Goal: Transaction & Acquisition: Purchase product/service

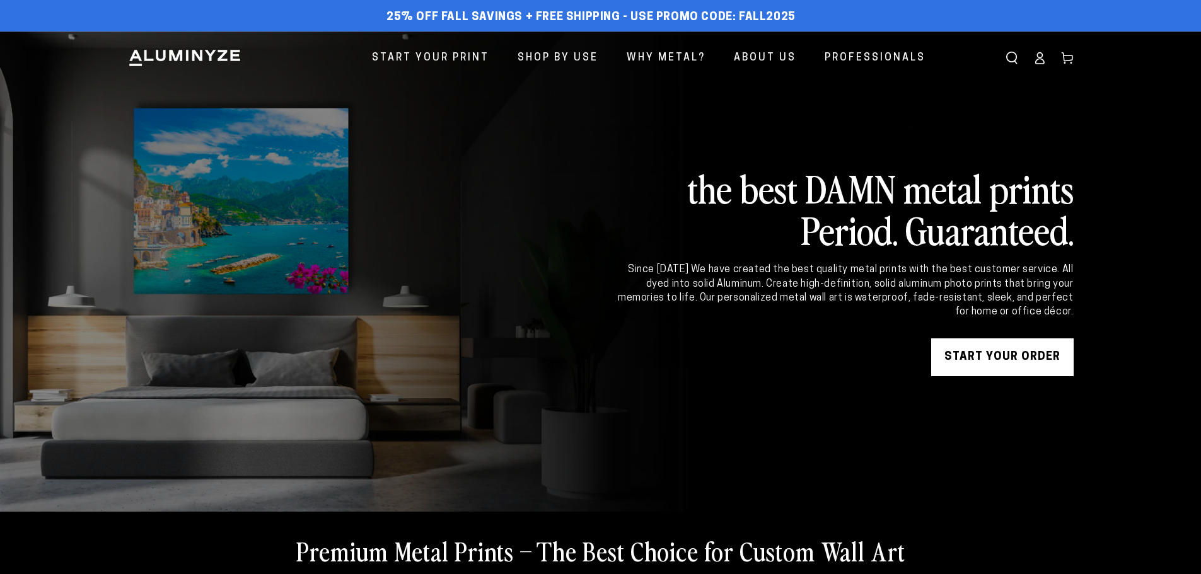
click at [985, 358] on link "START YOUR Order" at bounding box center [1002, 357] width 142 height 38
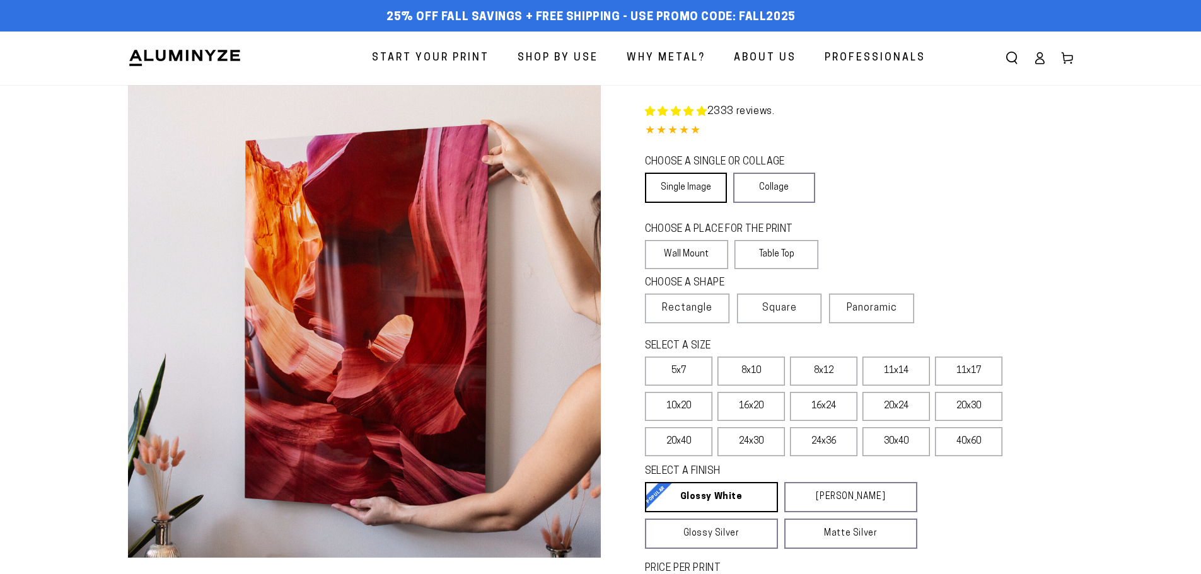
select select "**********"
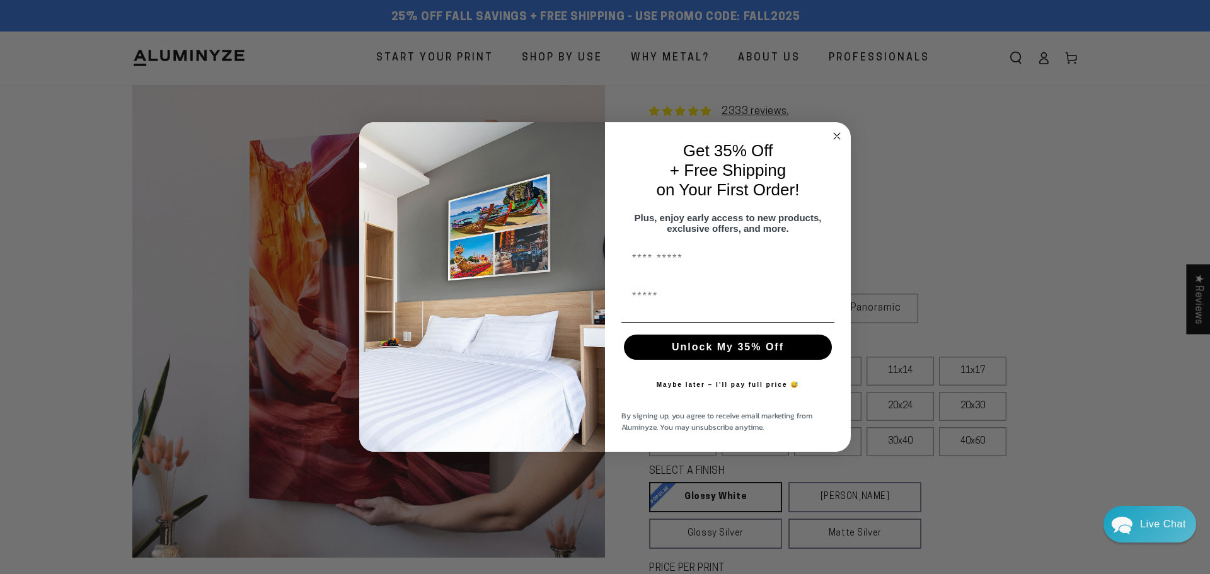
click at [749, 404] on div "Maybe later – I’ll pay full price 😅" at bounding box center [728, 385] width 163 height 38
click at [836, 129] on circle "Close dialog" at bounding box center [837, 136] width 14 height 14
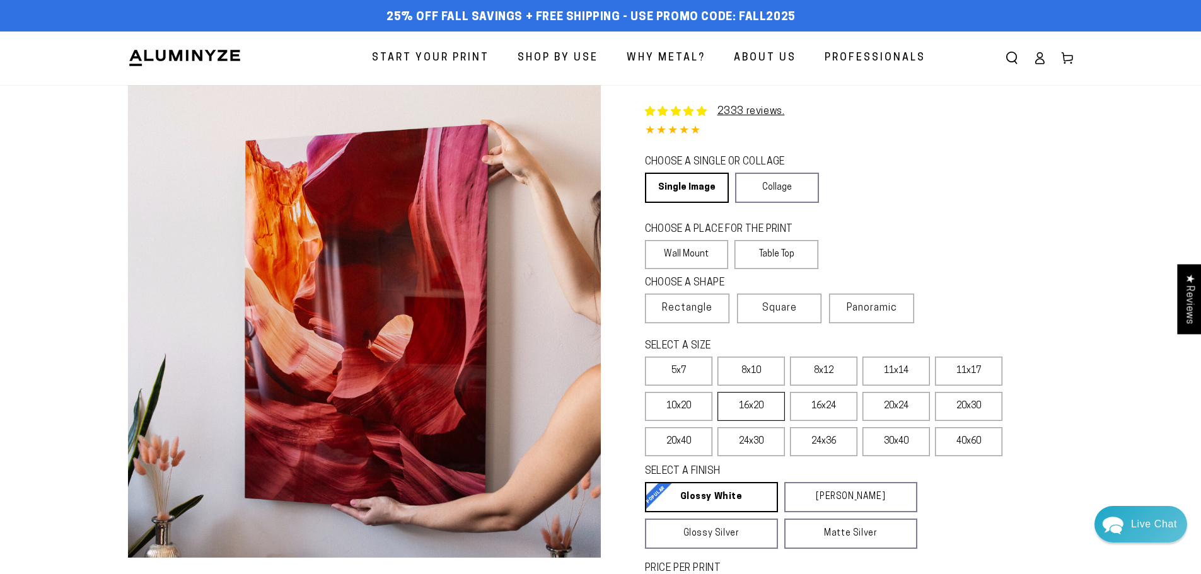
click at [738, 409] on label "16x20" at bounding box center [750, 406] width 67 height 29
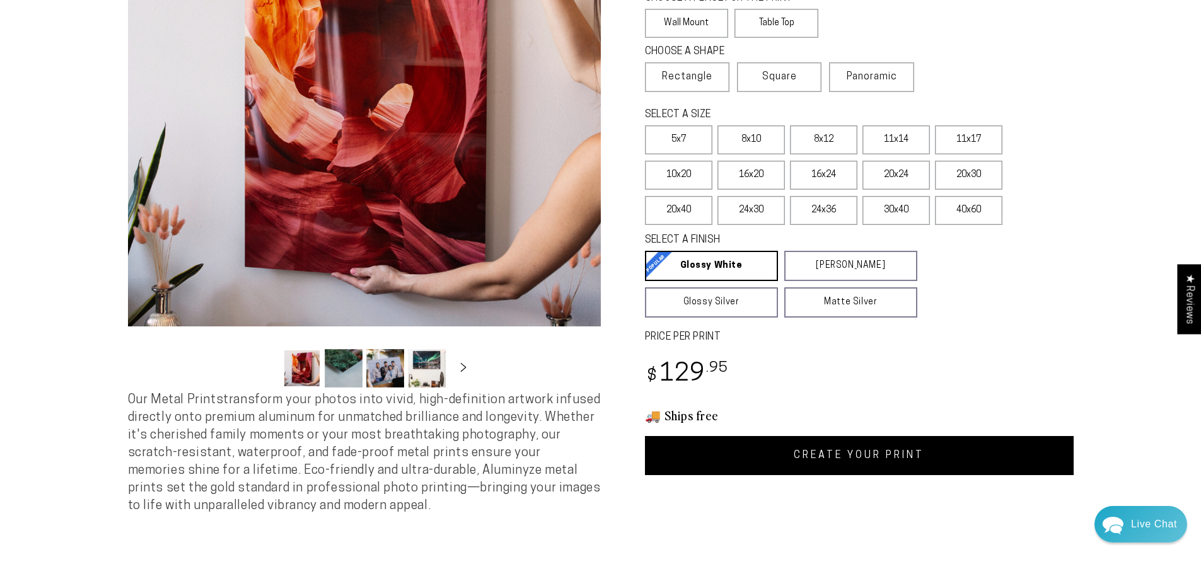
scroll to position [315, 0]
